Goal: Transaction & Acquisition: Purchase product/service

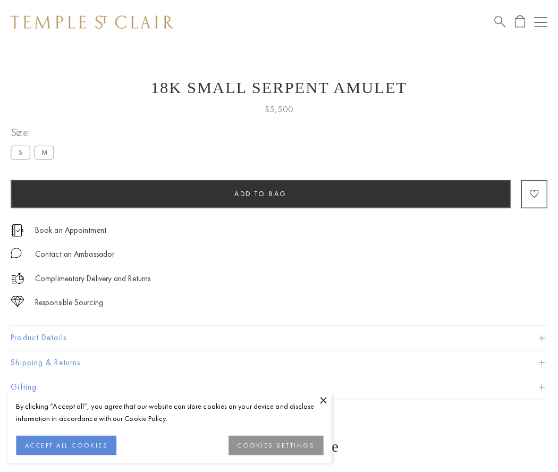
scroll to position [18, 0]
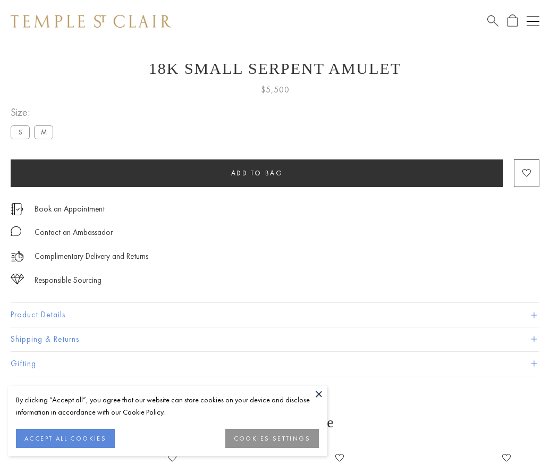
click at [257, 173] on span "Add to bag" at bounding box center [257, 173] width 52 height 9
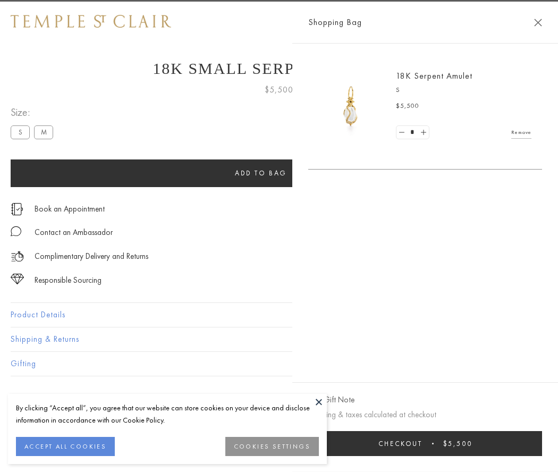
click at [423, 443] on span "Checkout" at bounding box center [400, 443] width 44 height 9
